Goal: Task Accomplishment & Management: Manage account settings

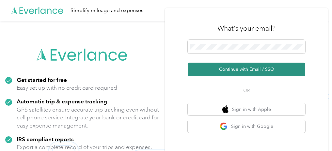
click at [233, 68] on button "Continue with Email / SSO" at bounding box center [247, 70] width 118 height 14
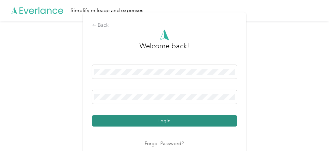
click at [164, 124] on button "Login" at bounding box center [164, 120] width 145 height 11
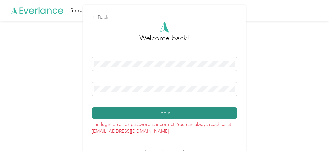
click at [196, 111] on button "Login" at bounding box center [164, 112] width 145 height 11
click at [181, 112] on button "Login" at bounding box center [164, 112] width 145 height 11
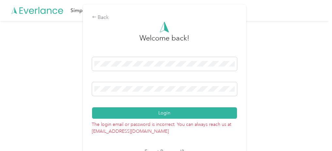
click at [182, 109] on button "Login" at bounding box center [164, 112] width 145 height 11
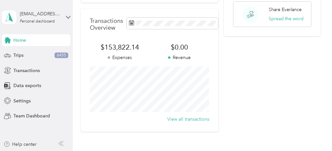
scroll to position [84, 0]
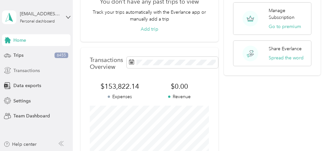
click at [32, 70] on span "Transactions" at bounding box center [26, 70] width 26 height 7
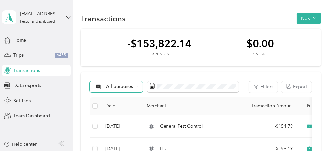
click at [137, 89] on div "All purposes" at bounding box center [116, 86] width 53 height 11
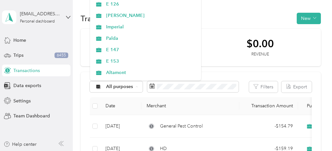
scroll to position [261, 0]
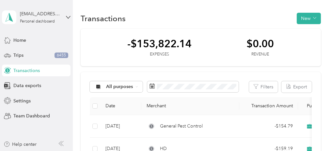
click at [128, 52] on span "E 153" at bounding box center [151, 53] width 90 height 7
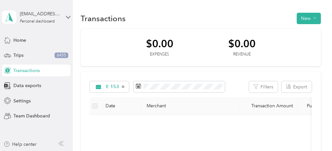
click at [275, 51] on div "$0.00 Expenses $0.00 Revenue" at bounding box center [201, 48] width 240 height 38
click at [118, 87] on span "E 153" at bounding box center [112, 87] width 13 height 5
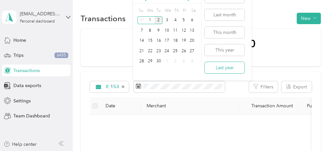
click at [222, 67] on button "Last year" at bounding box center [225, 67] width 40 height 11
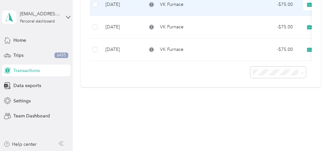
scroll to position [195, 0]
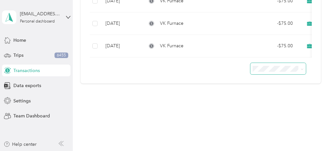
click at [299, 69] on span at bounding box center [301, 68] width 5 height 7
click at [303, 69] on icon at bounding box center [302, 69] width 3 height 3
click at [275, 106] on li "100 per load" at bounding box center [279, 101] width 56 height 11
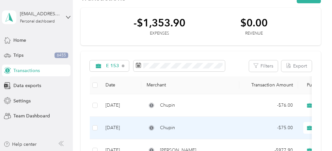
scroll to position [21, 0]
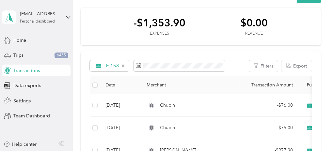
click at [233, 48] on div "-$1,353.90 Expenses $0.00 Revenue E 153 Filters Export Date Merchant Transactio…" at bounding box center [201, 132] width 240 height 248
